Goal: Complete application form: Complete application form

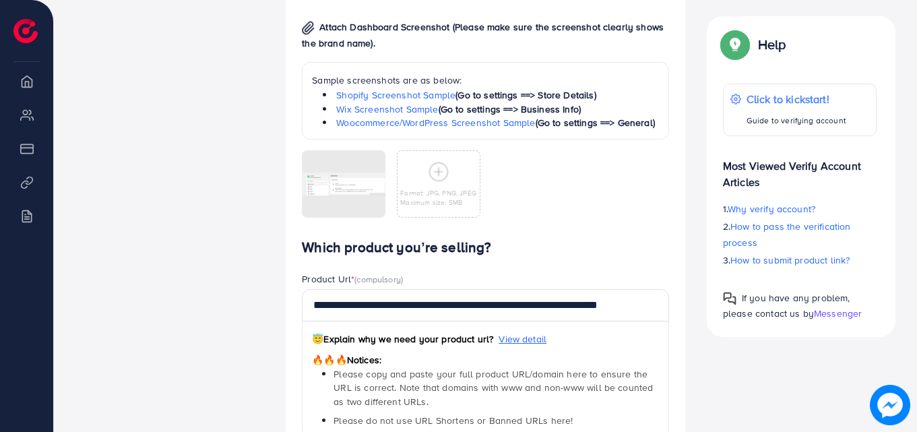
scroll to position [806, 0]
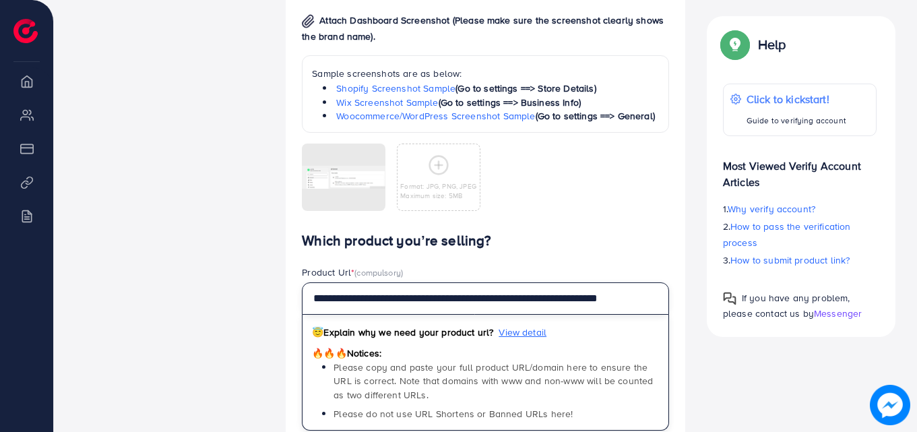
click at [658, 296] on input "**********" at bounding box center [485, 298] width 367 height 32
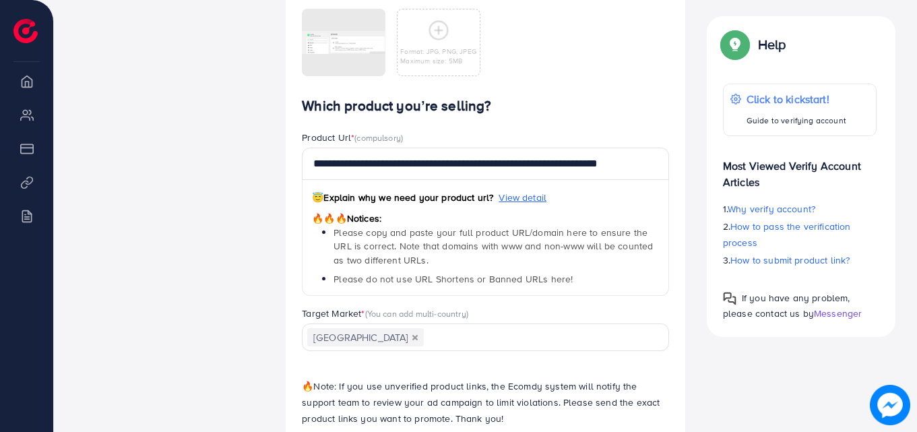
scroll to position [1008, 0]
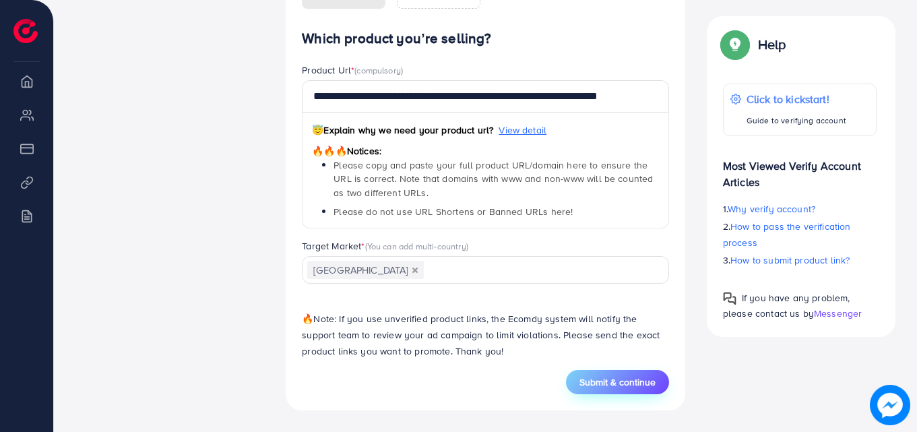
click at [639, 384] on span "Submit & continue" at bounding box center [618, 381] width 76 height 13
click at [609, 375] on button "Submit & continue" at bounding box center [617, 382] width 103 height 24
click at [609, 375] on span "Submit & continue" at bounding box center [618, 381] width 76 height 13
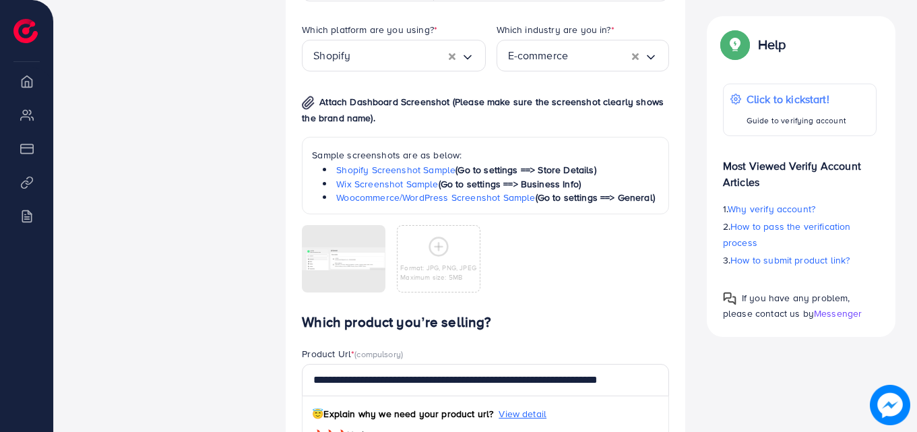
scroll to position [739, 0]
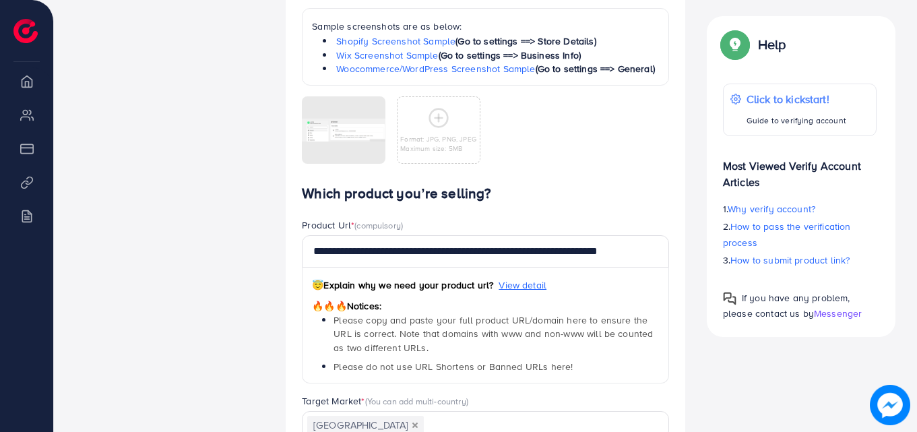
scroll to position [877, 0]
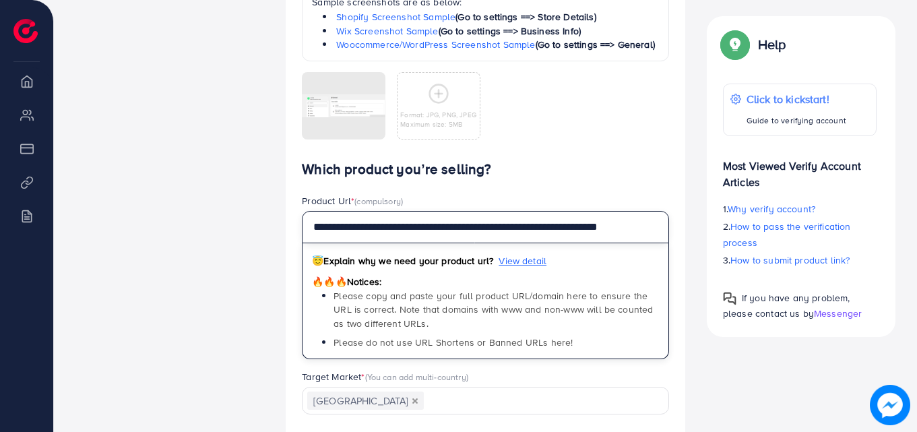
drag, startPoint x: 656, startPoint y: 230, endPoint x: 285, endPoint y: 243, distance: 371.5
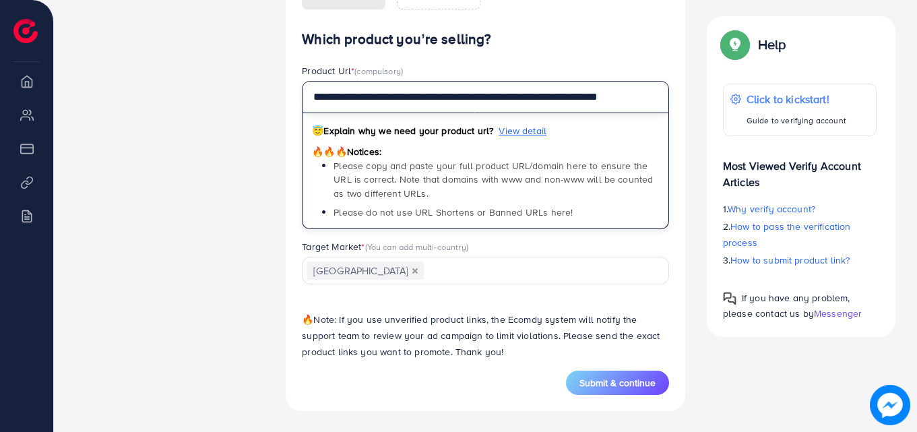
scroll to position [1008, 0]
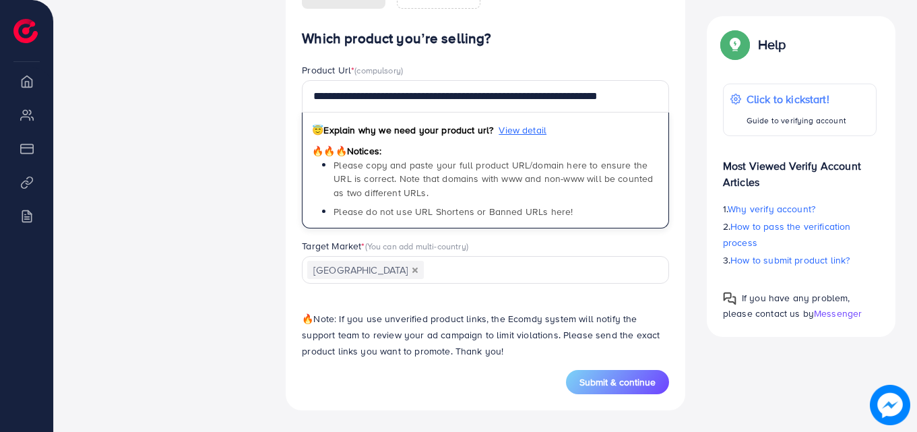
drag, startPoint x: 633, startPoint y: 246, endPoint x: 668, endPoint y: 271, distance: 42.5
click at [635, 247] on div "Target Market * (You can add multi-country)" at bounding box center [485, 247] width 367 height 17
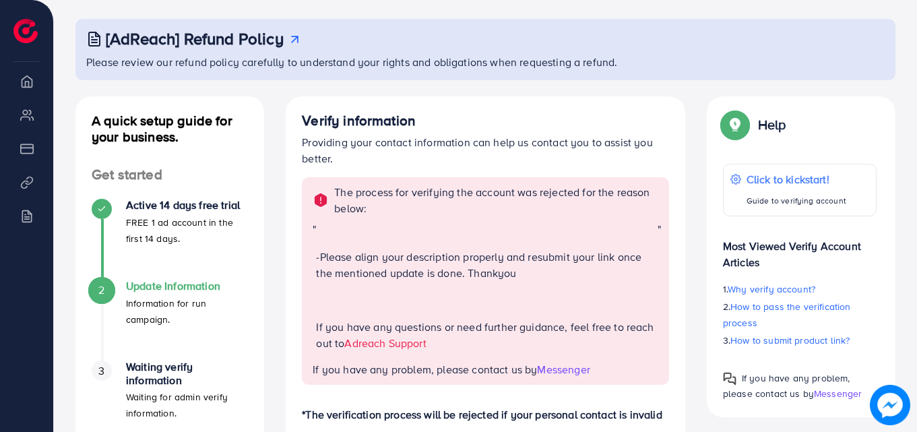
scroll to position [0, 0]
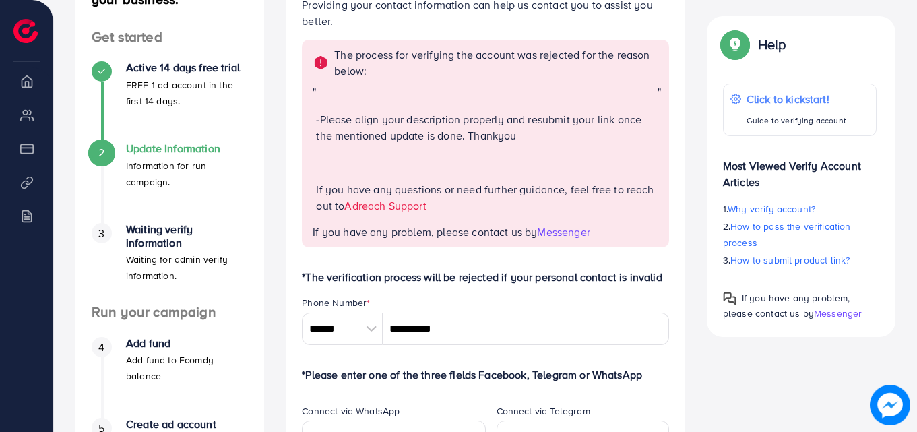
scroll to position [135, 0]
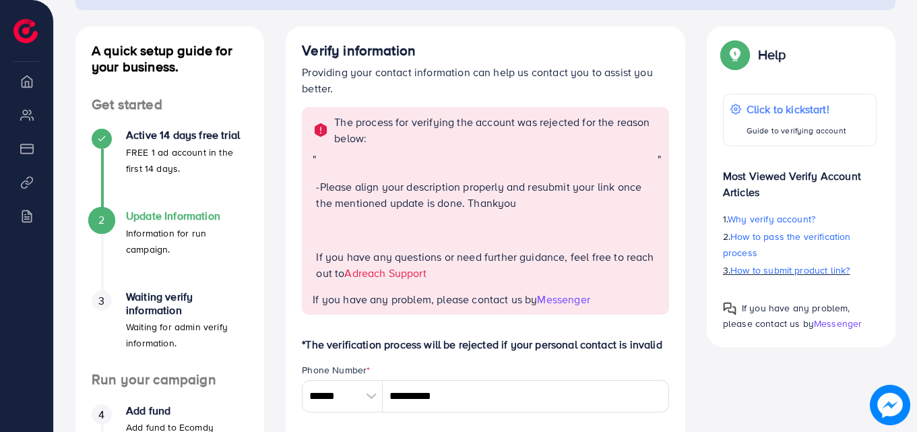
click at [777, 266] on span "How to submit product link?" at bounding box center [789, 269] width 119 height 13
click at [25, 181] on li "Product Links" at bounding box center [26, 181] width 53 height 27
click at [26, 181] on li "Product Links" at bounding box center [26, 181] width 53 height 27
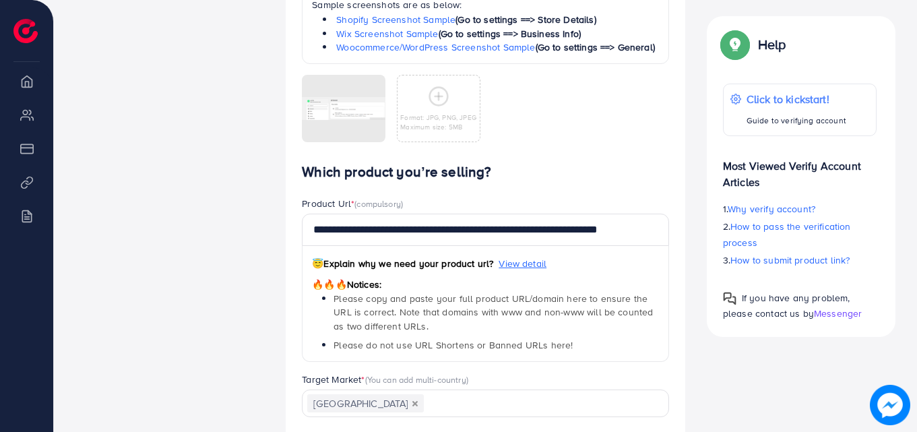
scroll to position [876, 0]
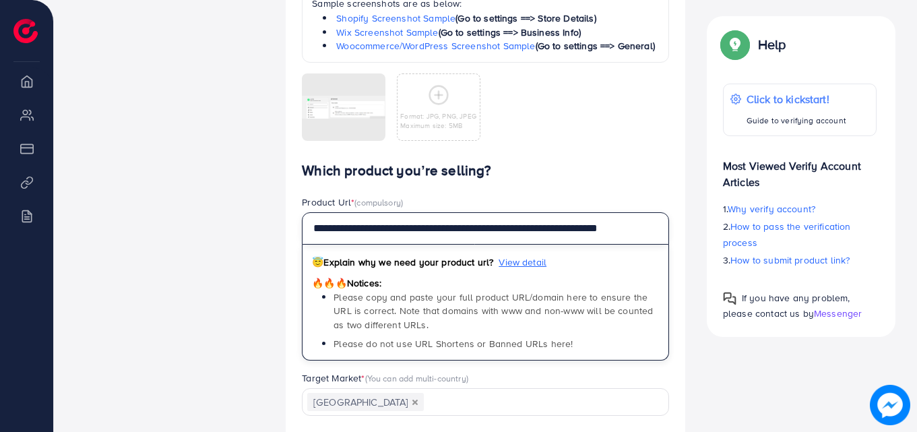
click at [655, 232] on input "**********" at bounding box center [485, 228] width 367 height 32
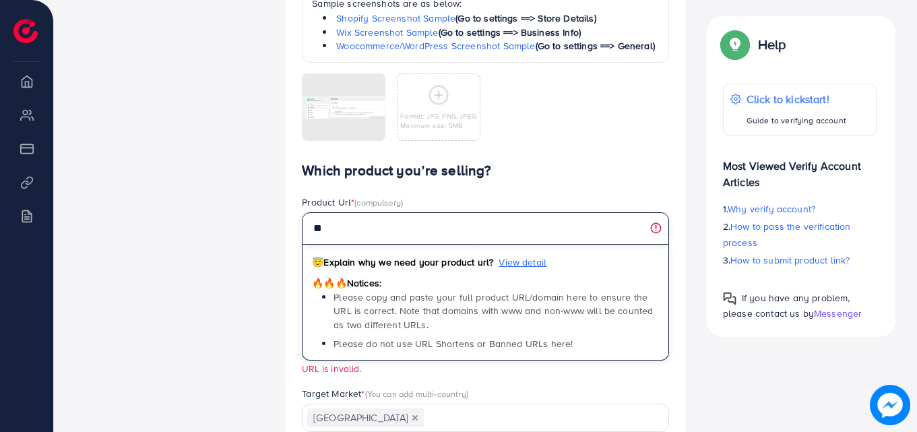
type input "*"
click at [656, 229] on input "text" at bounding box center [485, 228] width 367 height 32
click at [577, 223] on input "text" at bounding box center [485, 228] width 367 height 32
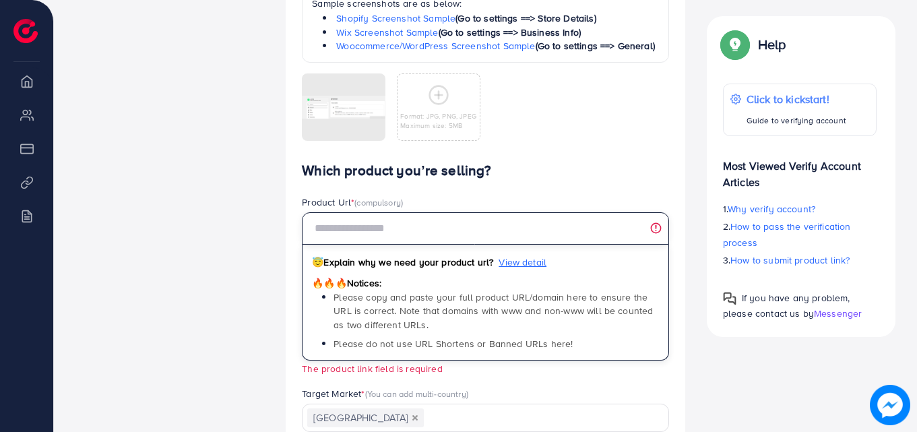
paste input "**********"
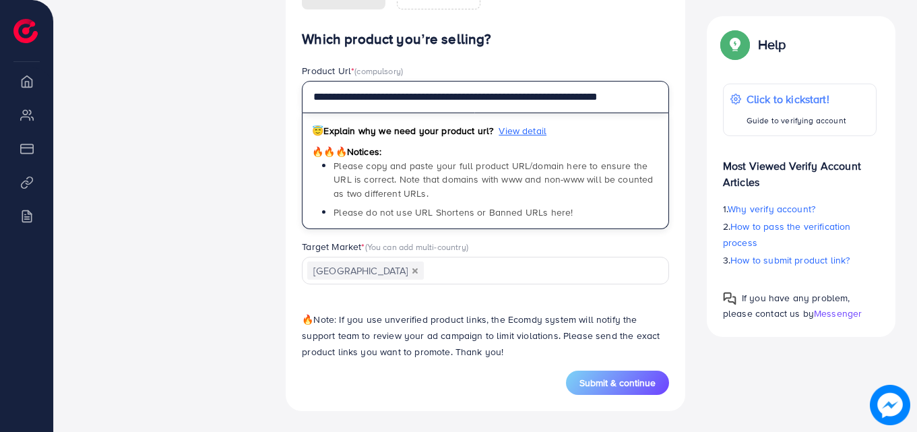
scroll to position [1008, 0]
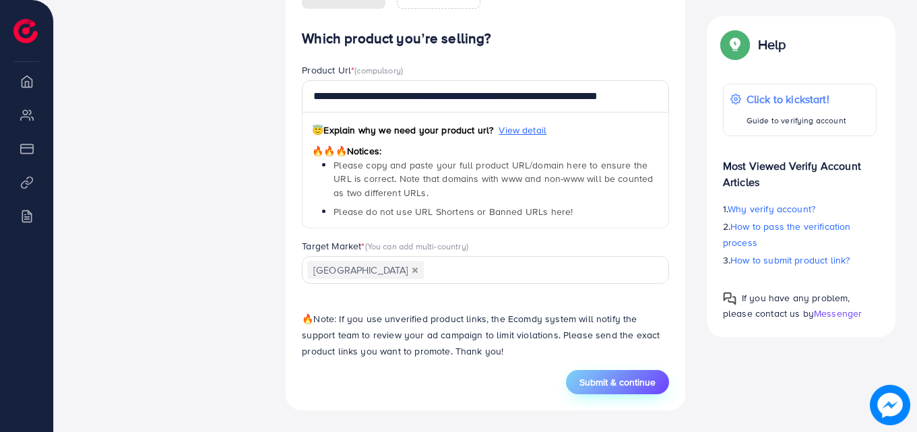
click at [618, 383] on span "Submit & continue" at bounding box center [618, 381] width 76 height 13
click at [590, 380] on span "Submit & continue" at bounding box center [618, 381] width 76 height 13
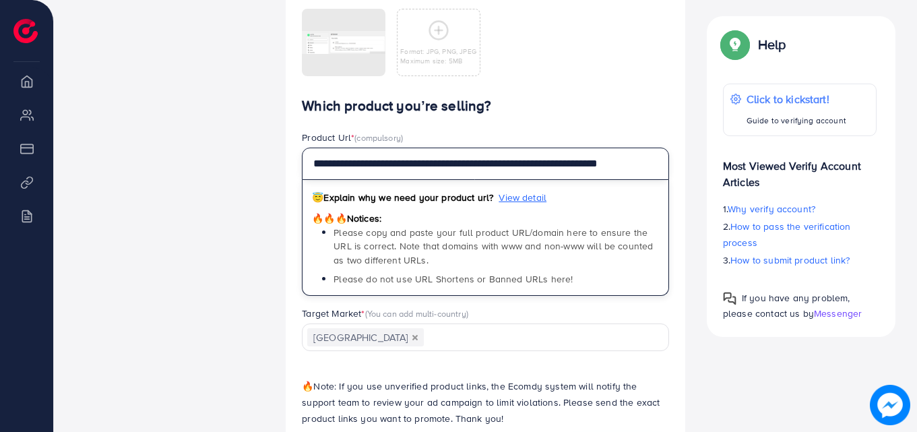
click at [640, 164] on input "**********" at bounding box center [485, 164] width 367 height 32
click at [642, 164] on input "**********" at bounding box center [485, 164] width 367 height 32
click at [643, 164] on input "**********" at bounding box center [485, 164] width 367 height 32
click at [657, 163] on input "**********" at bounding box center [485, 164] width 367 height 32
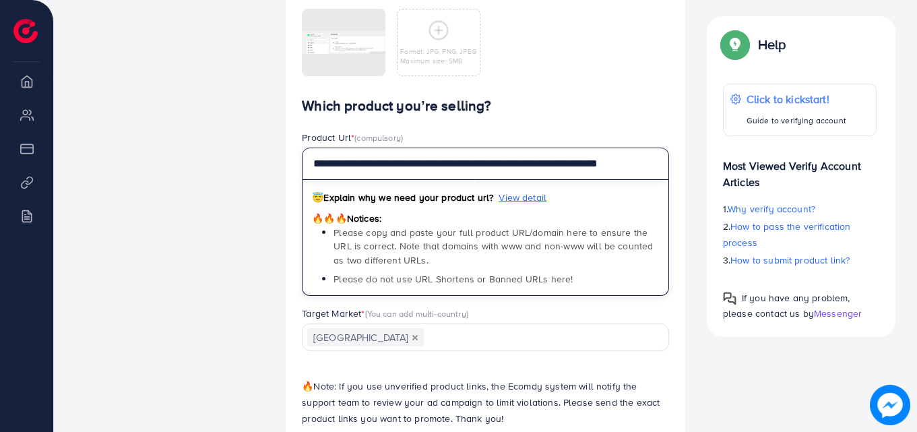
click at [657, 163] on input "**********" at bounding box center [485, 164] width 367 height 32
paste input "text"
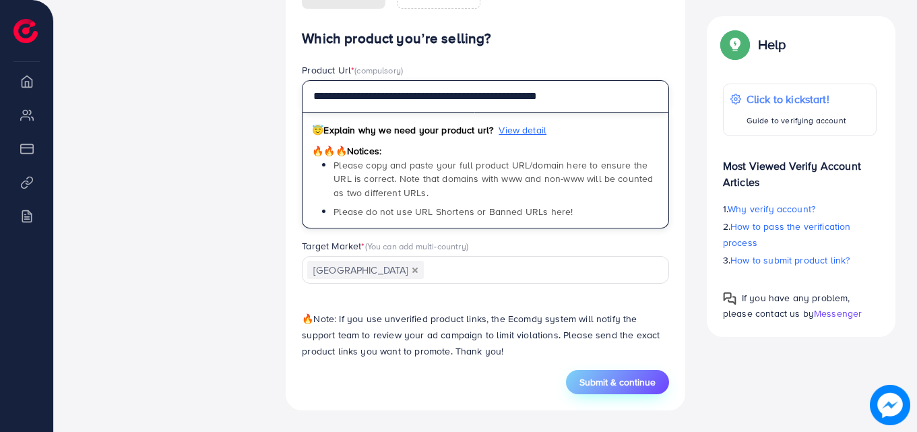
type input "**********"
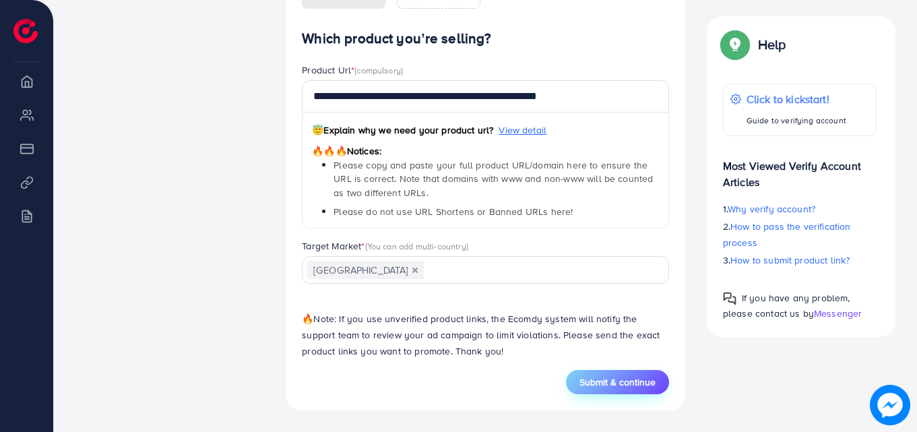
click at [642, 380] on span "Submit & continue" at bounding box center [618, 381] width 76 height 13
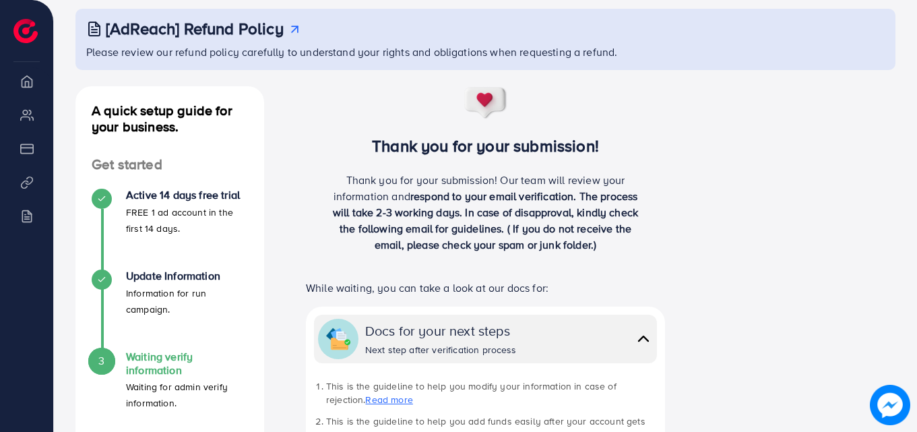
scroll to position [67, 0]
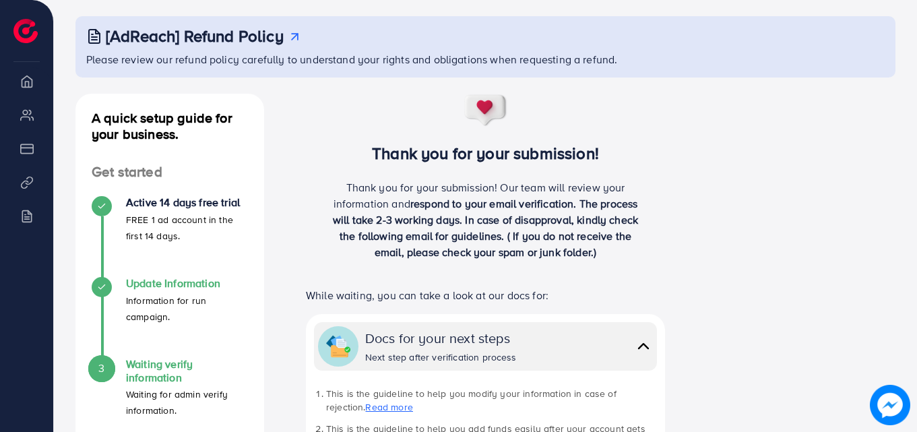
click at [179, 286] on h4 "Update Information" at bounding box center [187, 283] width 122 height 13
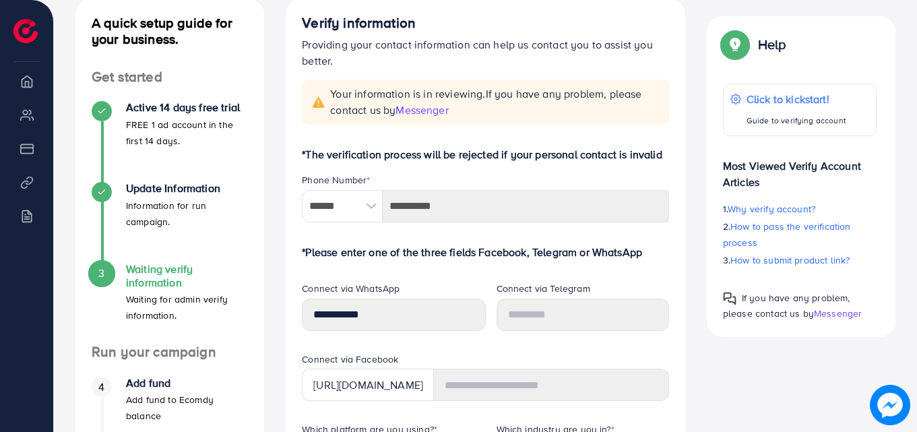
scroll to position [173, 0]
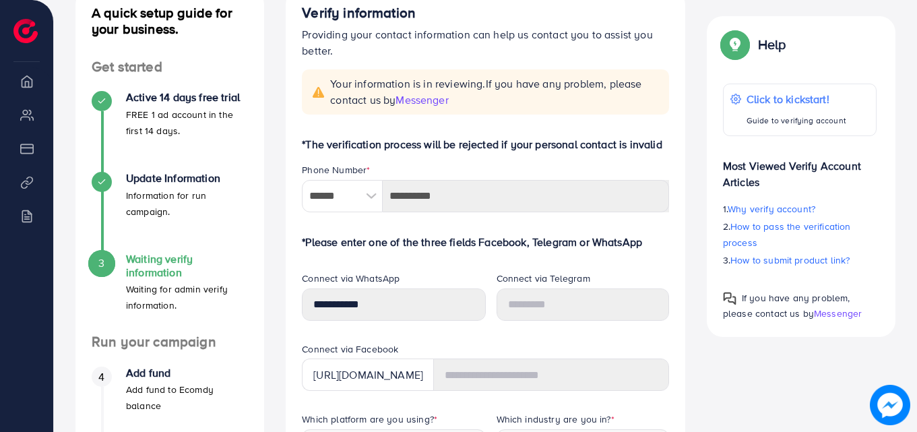
click at [157, 255] on h4 "Waiting verify information" at bounding box center [187, 266] width 122 height 26
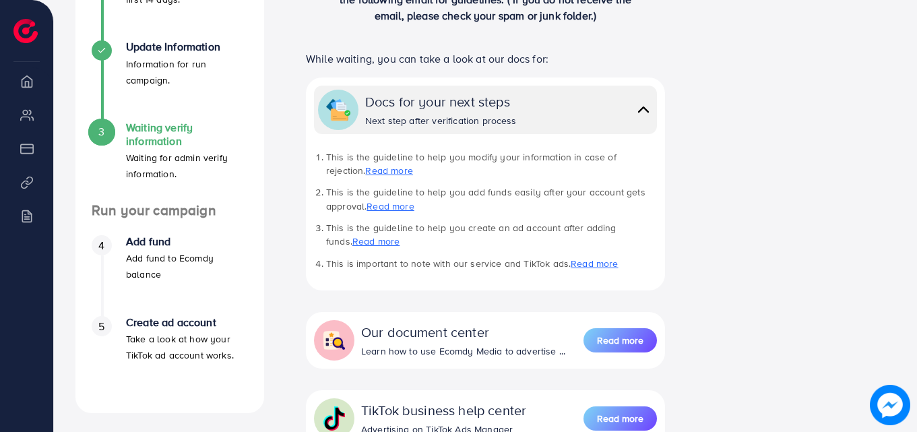
scroll to position [337, 0]
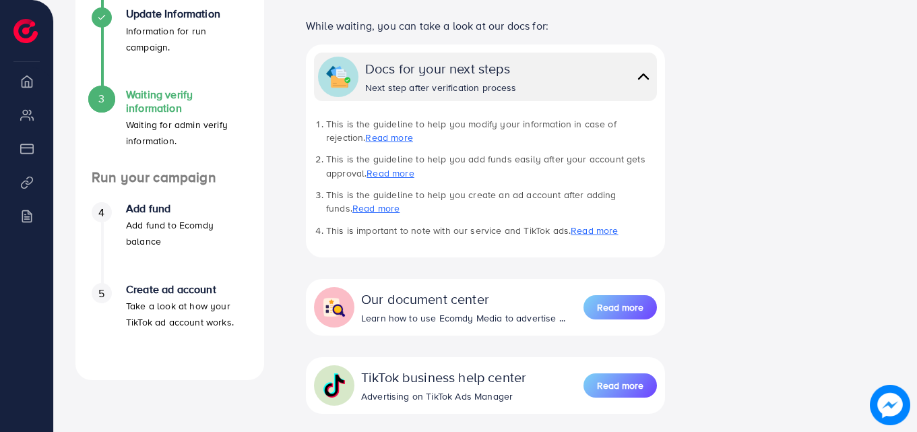
click at [365, 141] on link "Read more" at bounding box center [388, 137] width 47 height 13
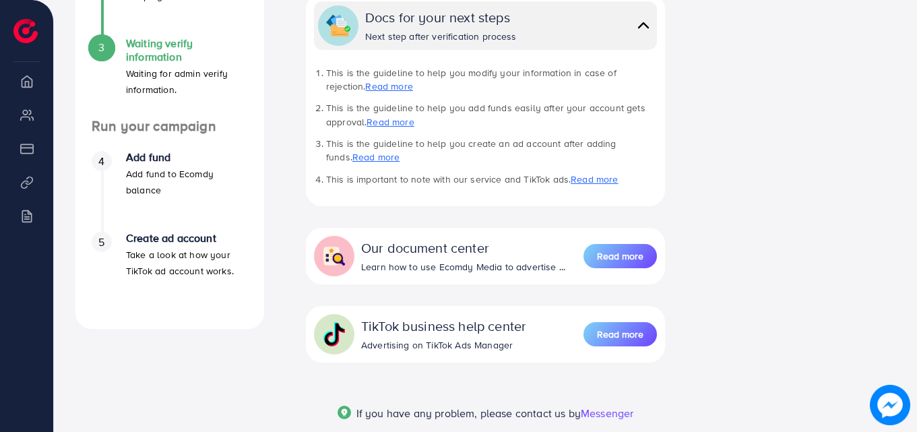
scroll to position [457, 0]
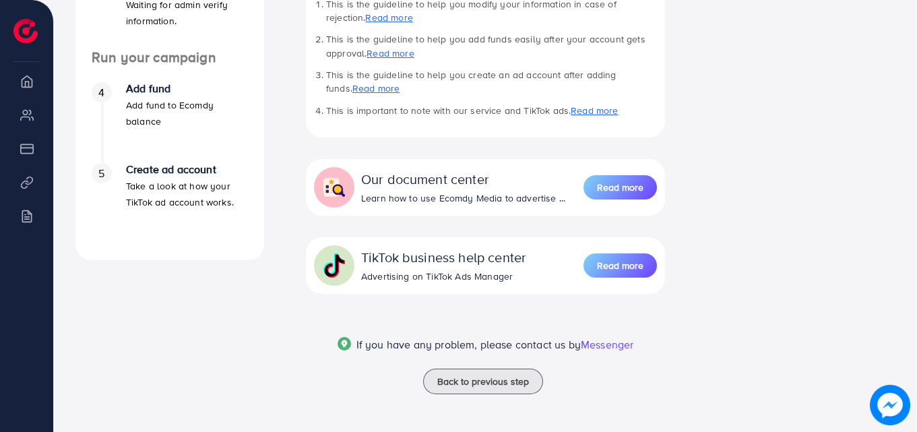
click at [611, 344] on span "Messenger" at bounding box center [607, 344] width 53 height 15
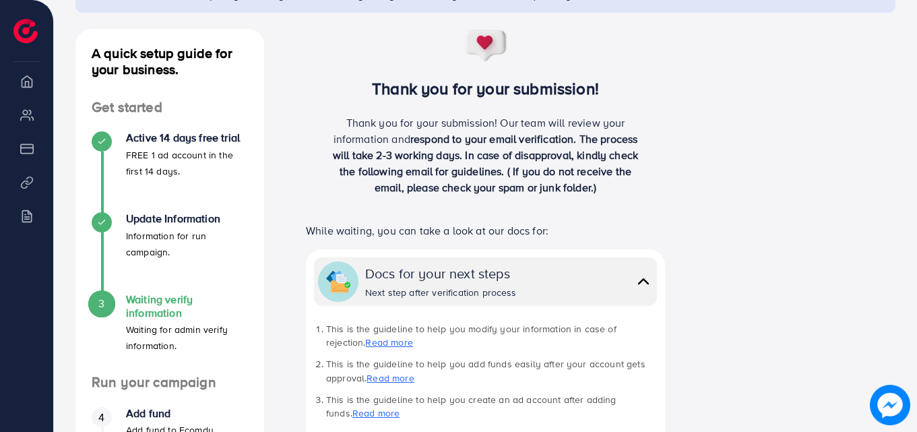
scroll to position [202, 0]
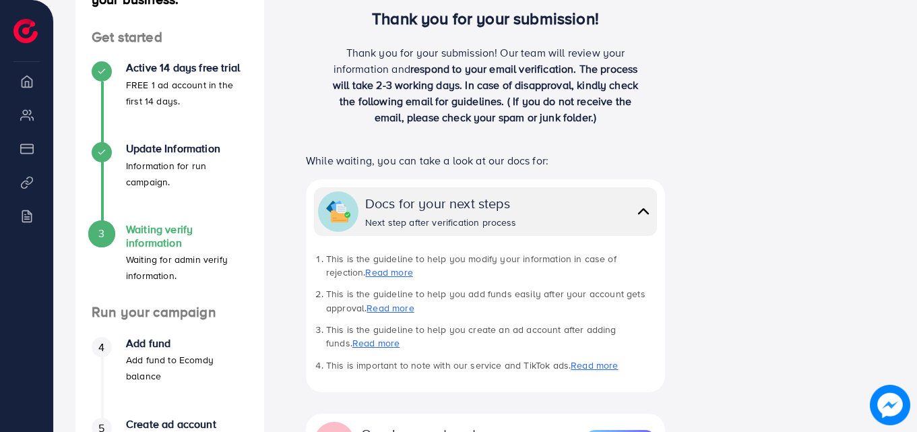
click at [897, 410] on img at bounding box center [890, 405] width 40 height 40
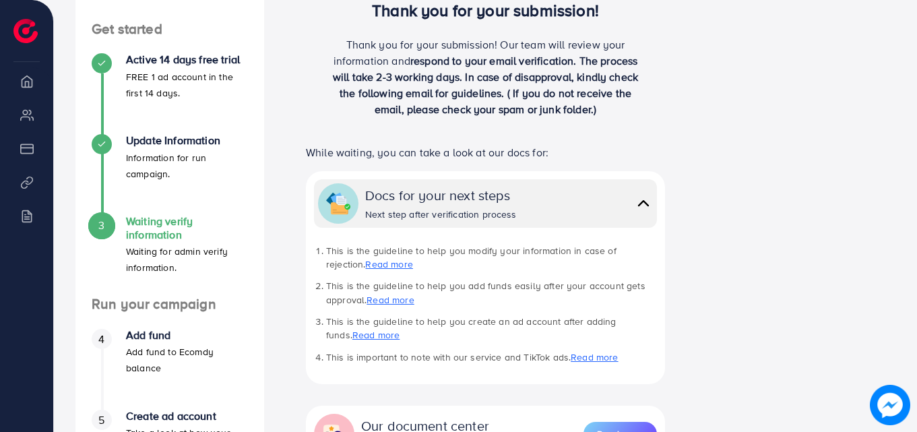
scroll to position [187, 0]
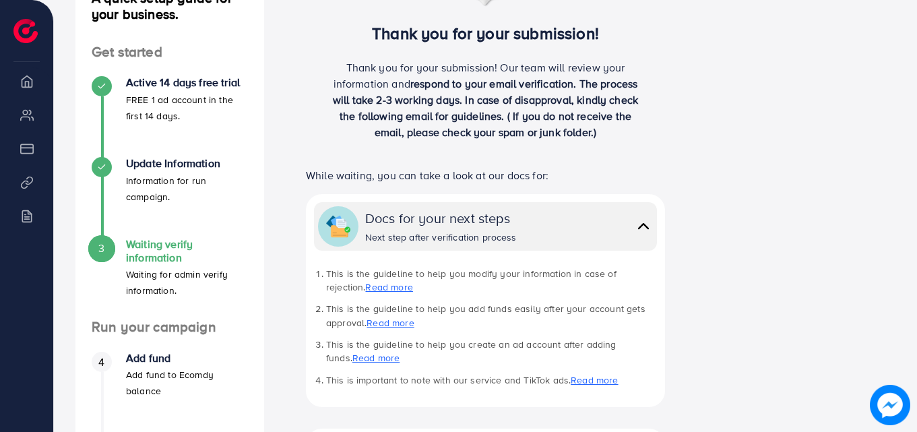
click at [646, 221] on img at bounding box center [643, 226] width 19 height 20
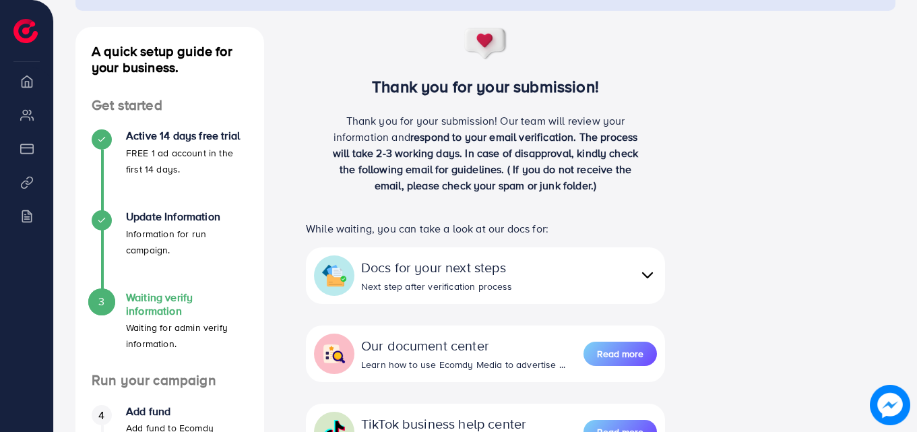
scroll to position [0, 0]
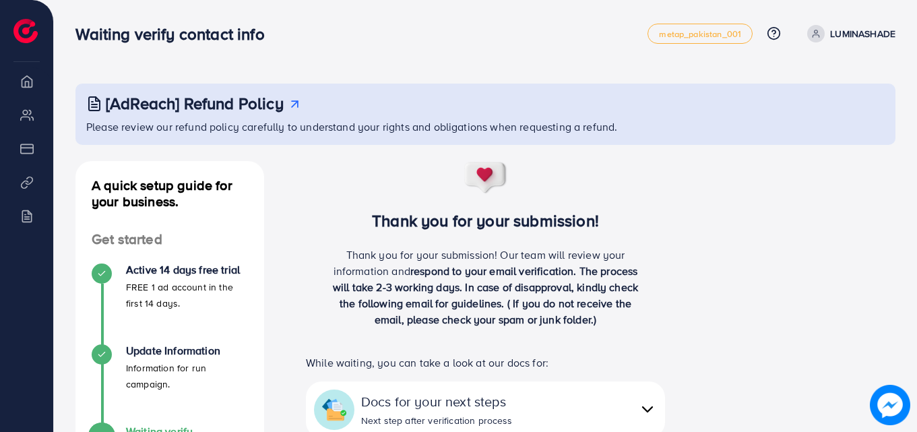
click at [815, 34] on icon at bounding box center [815, 33] width 9 height 9
click at [687, 247] on div "Thank you for your submission! Thank you for your submission! Our team will rev…" at bounding box center [485, 439] width 421 height 556
click at [32, 28] on img at bounding box center [25, 31] width 24 height 24
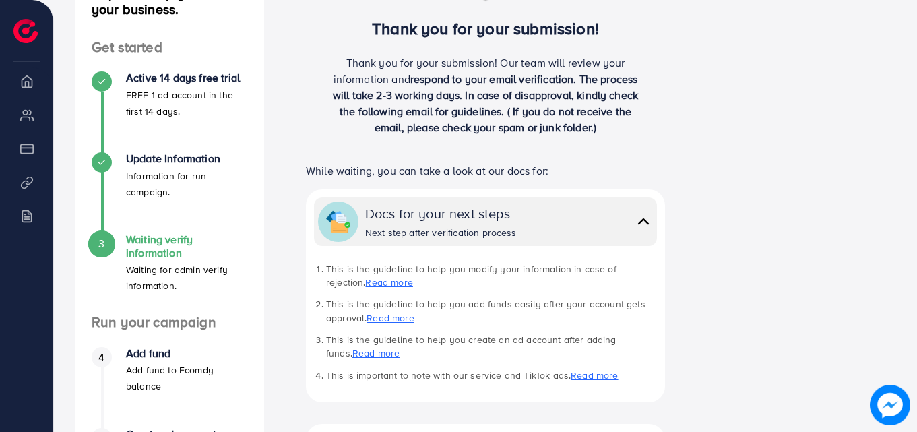
scroll to position [202, 0]
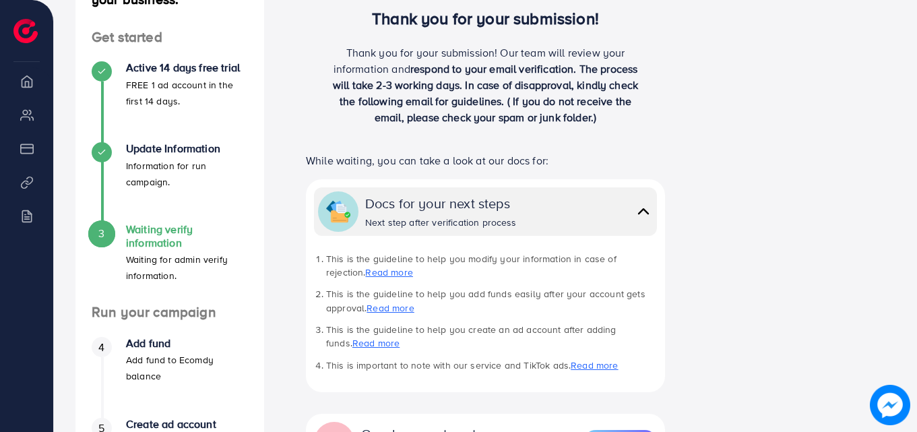
click at [365, 270] on link "Read more" at bounding box center [388, 272] width 47 height 13
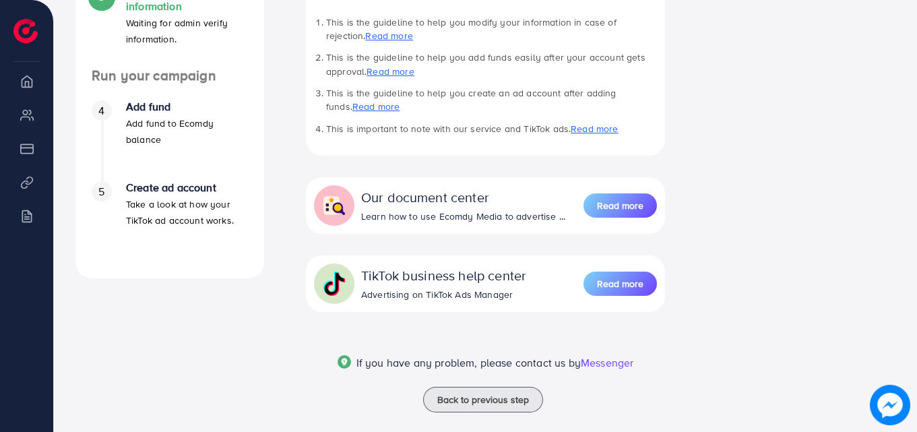
scroll to position [457, 0]
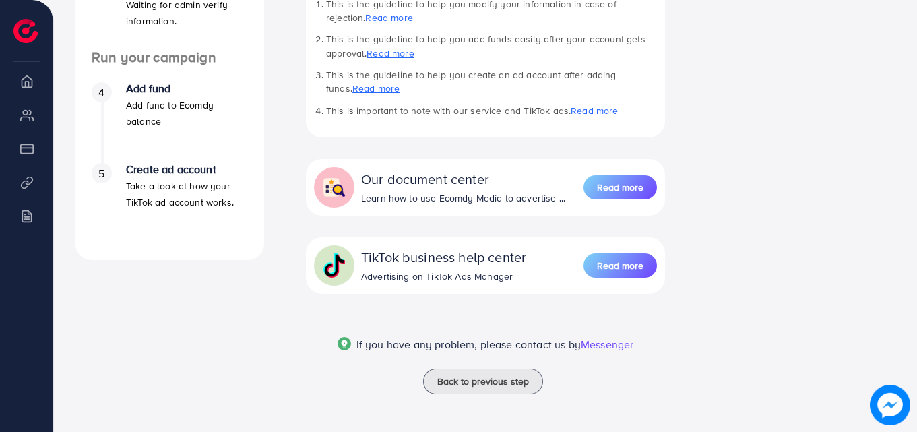
click at [885, 396] on img at bounding box center [890, 405] width 40 height 40
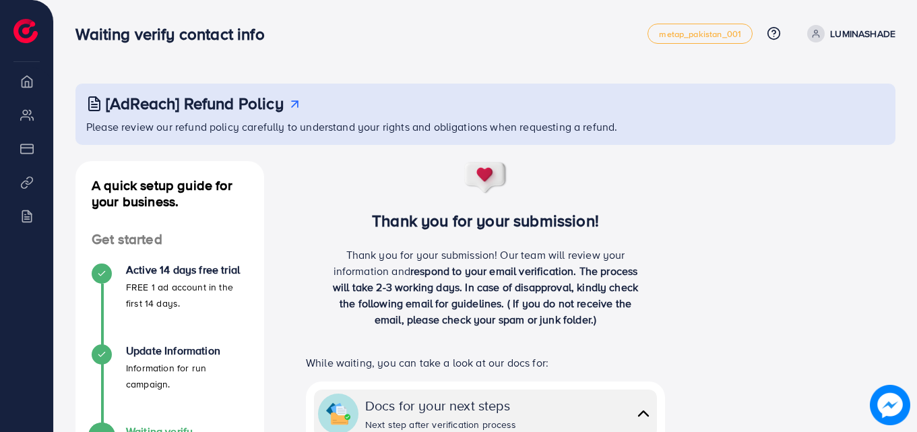
click at [881, 402] on img at bounding box center [890, 405] width 40 height 40
